Goal: Navigation & Orientation: Go to known website

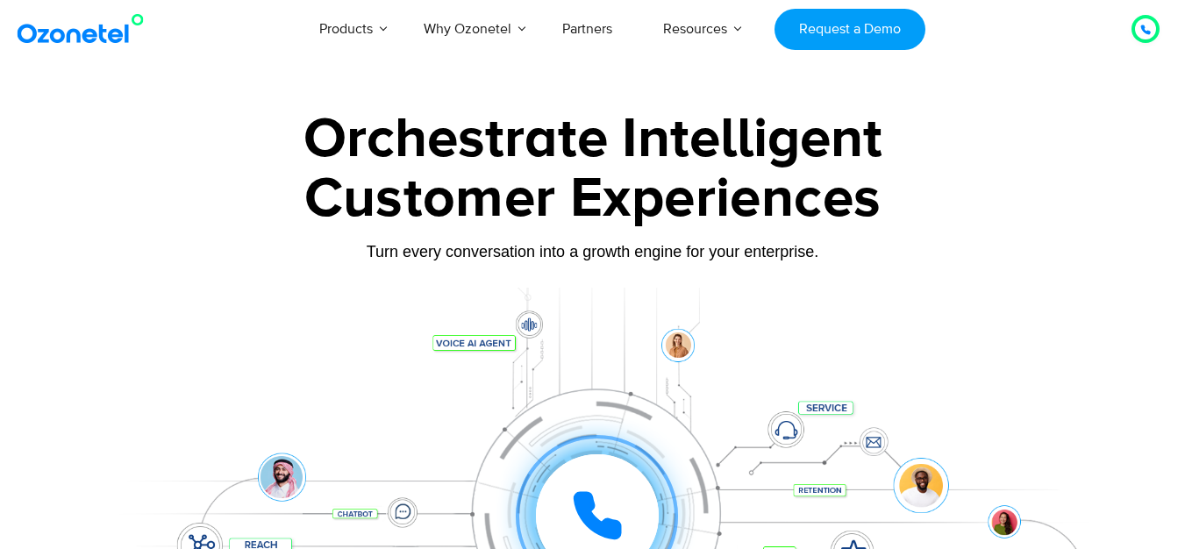
click at [92, 37] on img at bounding box center [84, 29] width 142 height 32
click at [1155, 38] on div at bounding box center [1146, 29] width 28 height 28
